Goal: Complete application form: Complete application form

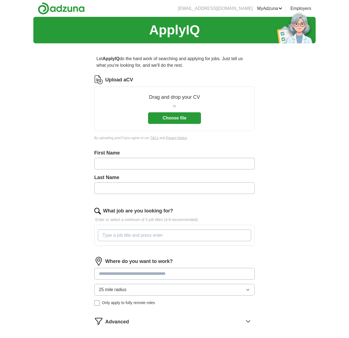
click at [148, 161] on input "text" at bounding box center [174, 164] width 160 height 12
type input "****"
type input "******"
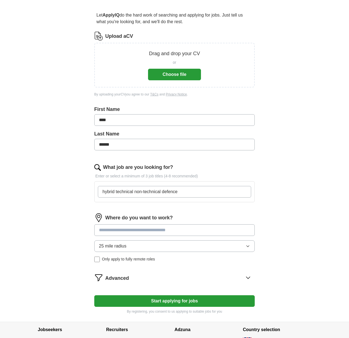
scroll to position [57, 0]
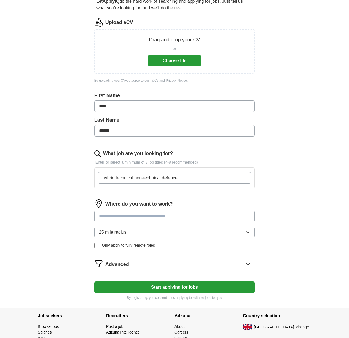
type input "hybrid technical non-technical defence"
click at [162, 213] on input at bounding box center [174, 216] width 160 height 12
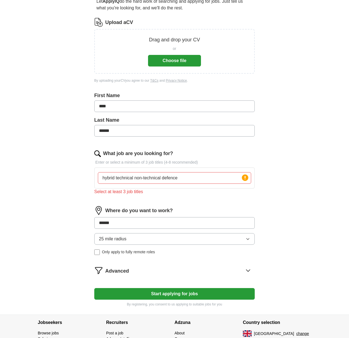
type input "*******"
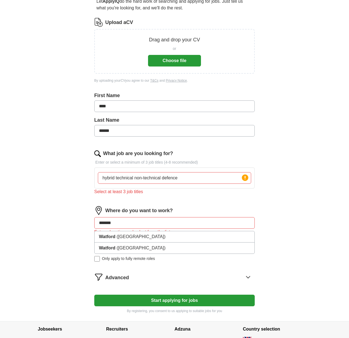
drag, startPoint x: 178, startPoint y: 174, endPoint x: 21, endPoint y: 171, distance: 157.5
click at [98, 172] on input "hybrid technical non-technical defence" at bounding box center [174, 178] width 153 height 12
click at [217, 179] on input "defence" at bounding box center [174, 178] width 153 height 12
drag, startPoint x: 190, startPoint y: 179, endPoint x: -3, endPoint y: 171, distance: 192.9
click at [98, 172] on input "defence" at bounding box center [174, 178] width 153 height 12
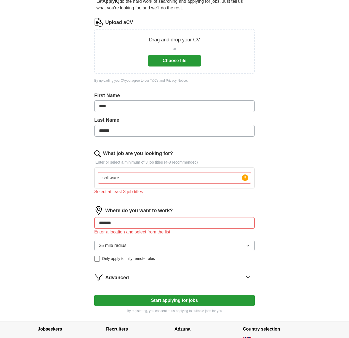
click at [136, 163] on p "Enter or select a minimum of 3 job titles (4-8 recommended)" at bounding box center [174, 162] width 160 height 6
click at [139, 175] on input "software" at bounding box center [174, 178] width 153 height 12
drag, startPoint x: 136, startPoint y: 176, endPoint x: -87, endPoint y: 174, distance: 223.6
click at [98, 174] on input "software" at bounding box center [174, 178] width 153 height 12
type input "software implementation"
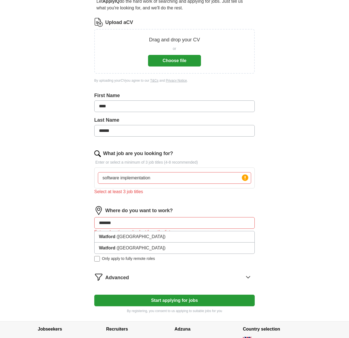
click at [176, 176] on input "software implementation" at bounding box center [174, 178] width 153 height 12
click at [256, 177] on div "Let ApplyIQ do the hard work of searching and applying for jobs. Just tell us w…" at bounding box center [175, 155] width 212 height 331
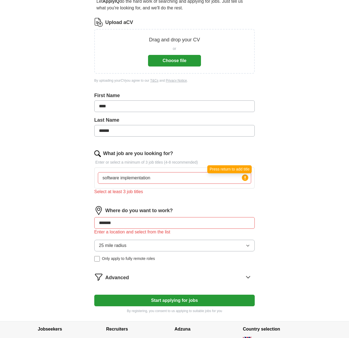
click at [245, 177] on icon at bounding box center [245, 177] width 1 height 3
click at [233, 176] on input "software implementation" at bounding box center [174, 178] width 153 height 12
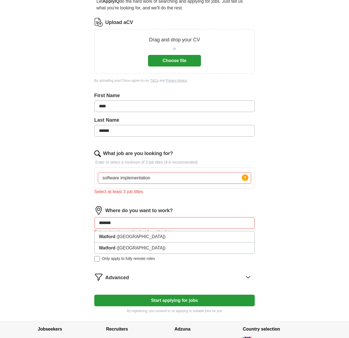
drag, startPoint x: 140, startPoint y: 225, endPoint x: 32, endPoint y: 223, distance: 108.1
click at [94, 223] on input "*******" at bounding box center [174, 223] width 160 height 12
type input "*******"
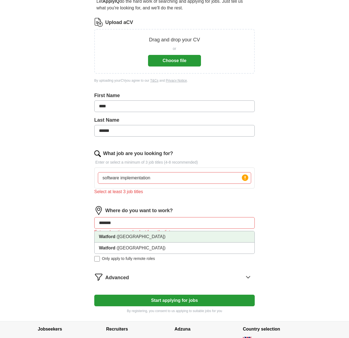
click at [133, 238] on li "Watford ([GEOGRAPHIC_DATA])" at bounding box center [175, 236] width 160 height 11
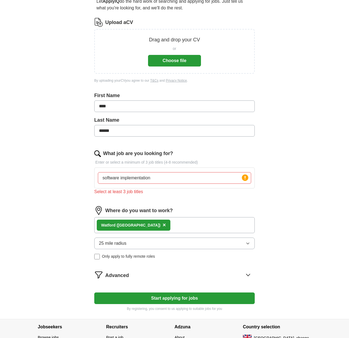
click at [149, 177] on input "software implementation" at bounding box center [174, 178] width 153 height 12
type input "software"
click at [150, 176] on input "software" at bounding box center [174, 178] width 153 height 12
click at [88, 191] on div "Let ApplyIQ do the hard work of searching and applying for jobs. Just tell us w…" at bounding box center [175, 154] width 212 height 328
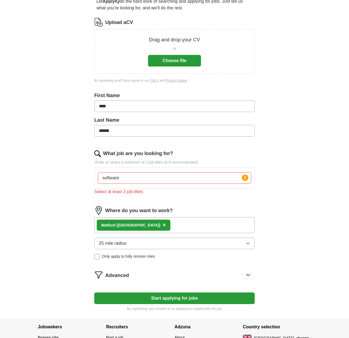
click at [260, 176] on div "Let ApplyIQ do the hard work of searching and applying for jobs. Just tell us w…" at bounding box center [175, 154] width 212 height 328
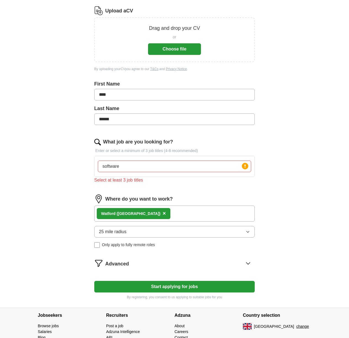
scroll to position [41, 0]
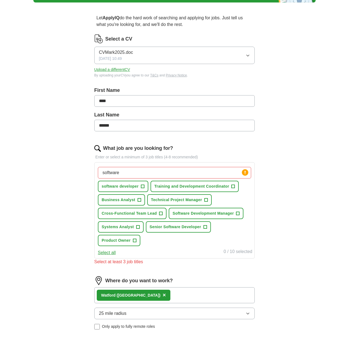
drag, startPoint x: 123, startPoint y: 170, endPoint x: 34, endPoint y: 170, distance: 89.3
click at [98, 170] on input "software" at bounding box center [174, 173] width 153 height 12
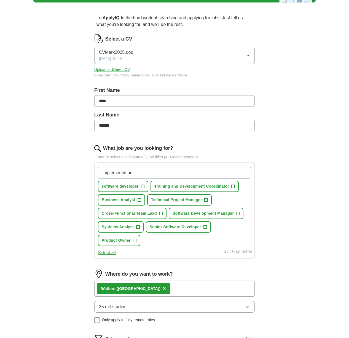
type input "implementation"
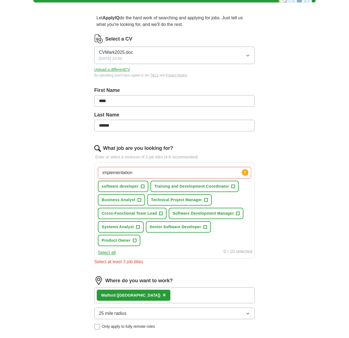
click at [111, 254] on button "Select all" at bounding box center [107, 252] width 18 height 7
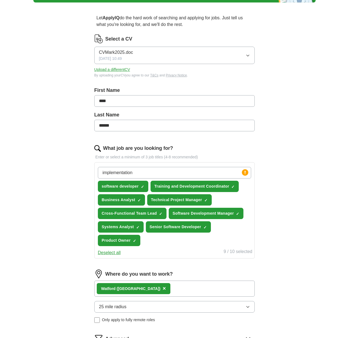
click at [111, 254] on button "Deselect all" at bounding box center [109, 252] width 23 height 7
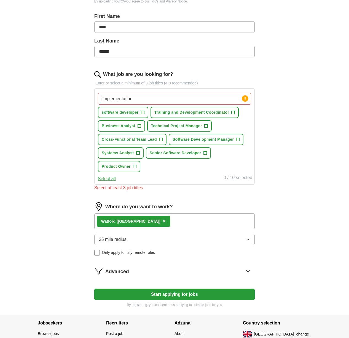
scroll to position [127, 0]
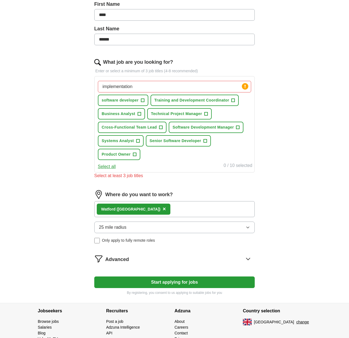
click at [214, 258] on div "Advanced" at bounding box center [179, 258] width 149 height 9
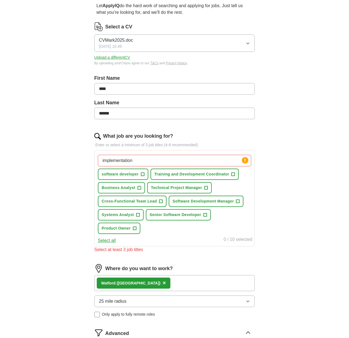
scroll to position [41, 0]
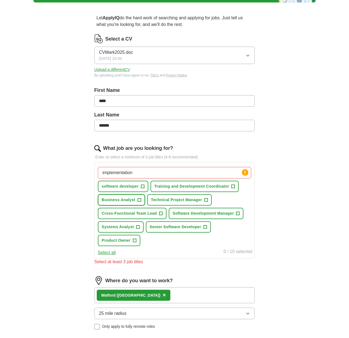
click at [129, 197] on span "Business Analyst" at bounding box center [119, 200] width 34 height 6
click at [127, 224] on span "Systems Analyst" at bounding box center [118, 227] width 32 height 6
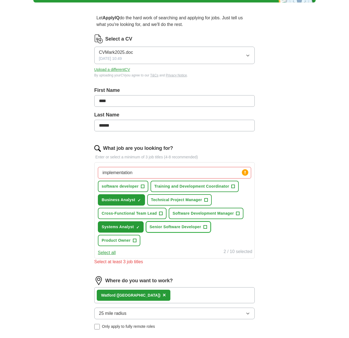
click at [192, 225] on span "Senior Software Developer" at bounding box center [176, 227] width 52 height 6
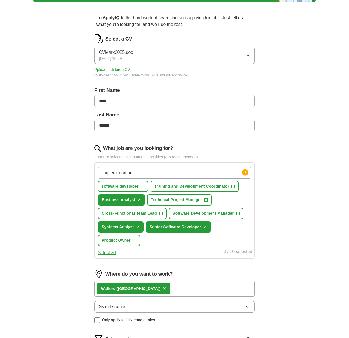
click at [174, 195] on button "Technical Project Manager +" at bounding box center [179, 199] width 65 height 11
click at [103, 212] on span "Cross-Functional Team Lead" at bounding box center [129, 213] width 55 height 6
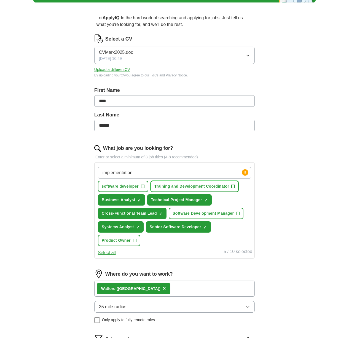
click at [225, 185] on span "Training and Development Coordinator" at bounding box center [191, 186] width 75 height 6
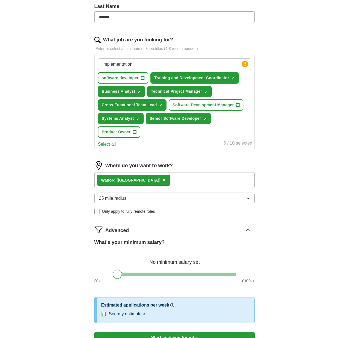
scroll to position [184, 0]
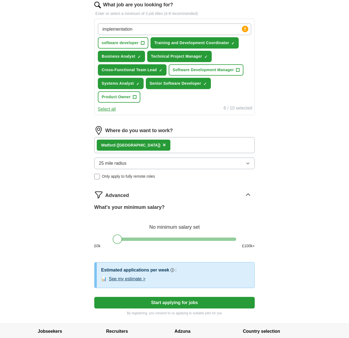
click at [192, 304] on button "Start applying for jobs" at bounding box center [174, 303] width 160 height 12
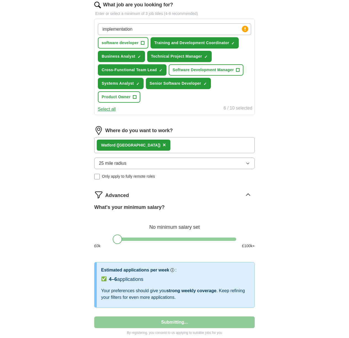
select select "**"
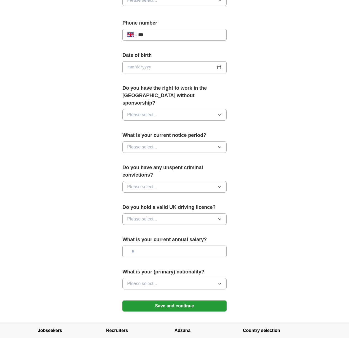
scroll to position [229, 0]
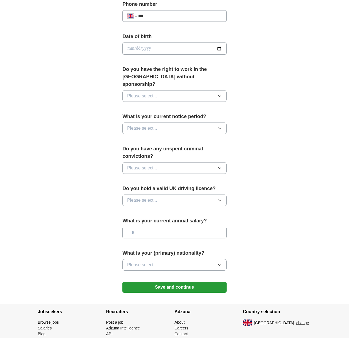
click at [192, 281] on button "Save and continue" at bounding box center [174, 286] width 104 height 11
